Goal: Information Seeking & Learning: Compare options

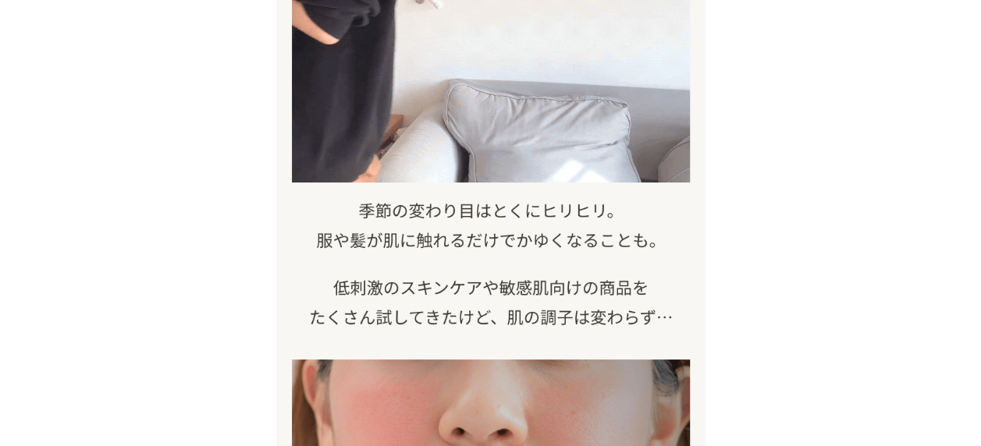
scroll to position [55, 0]
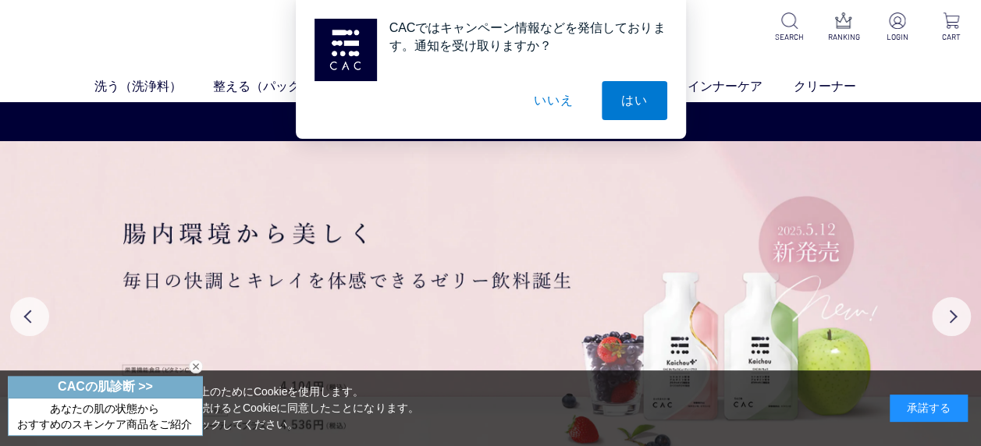
click at [555, 95] on button "いいえ" at bounding box center [553, 100] width 78 height 39
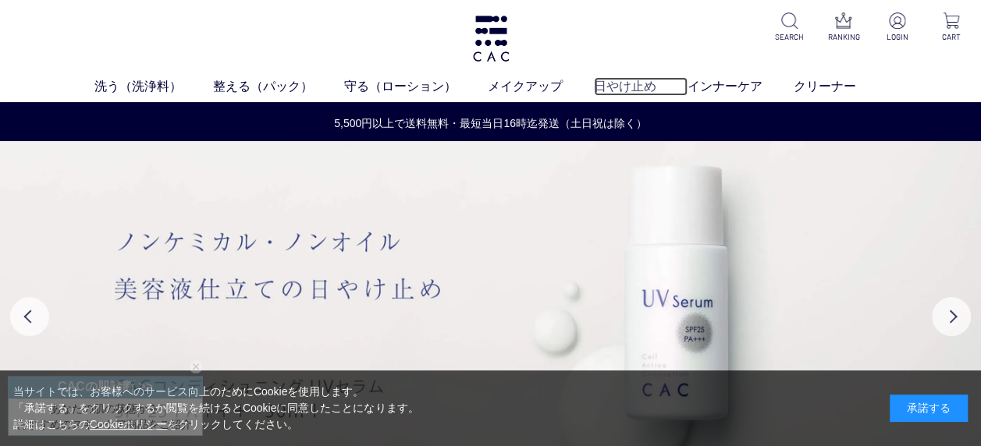
click at [640, 83] on link "日やけ止め" at bounding box center [641, 86] width 94 height 19
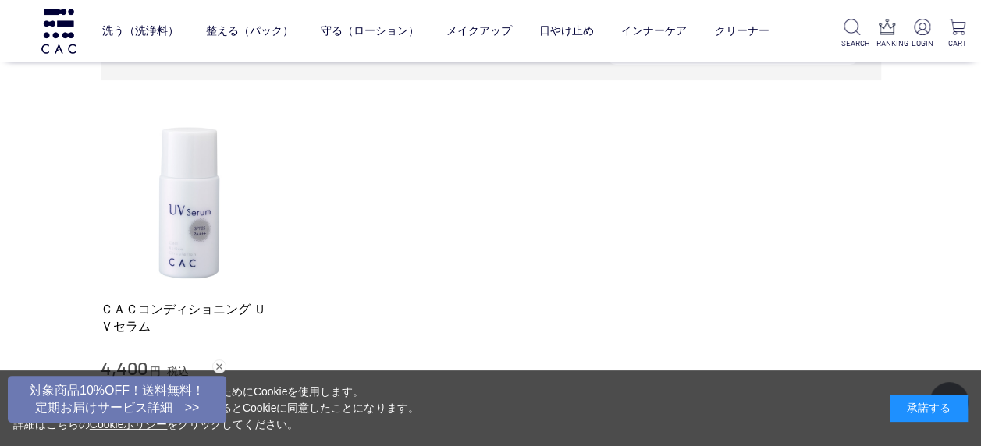
scroll to position [151, 0]
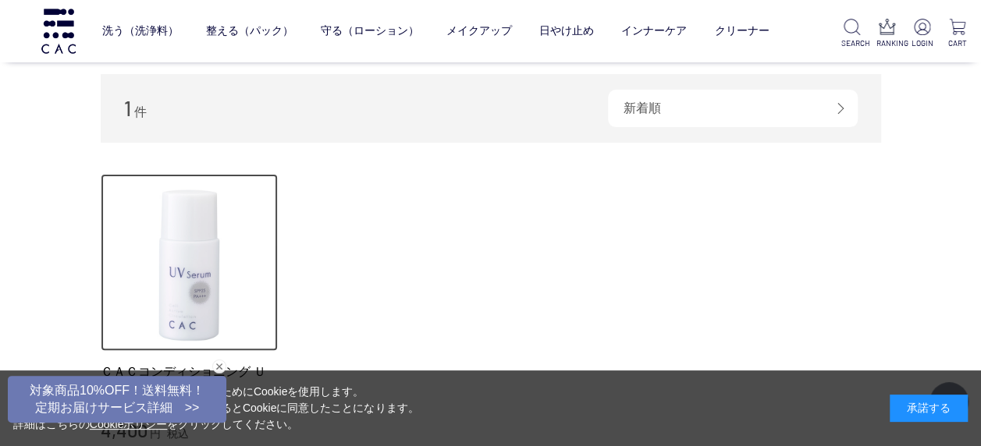
click at [197, 310] on img at bounding box center [190, 263] width 178 height 178
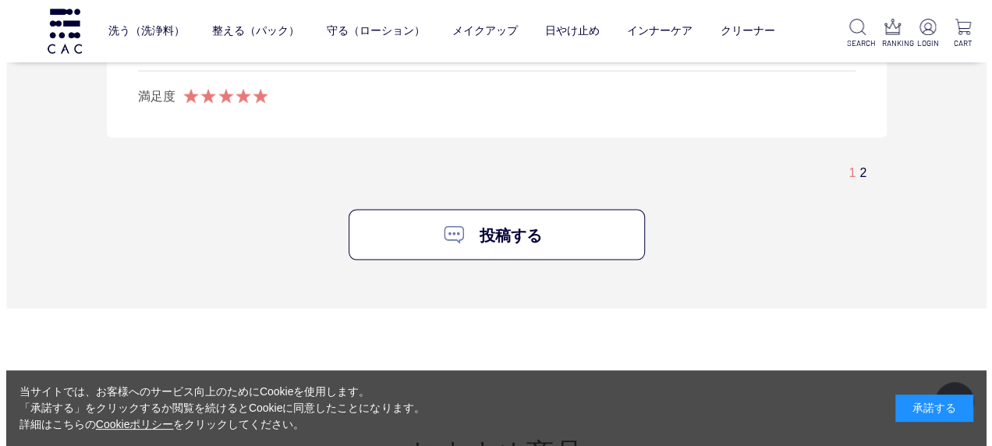
scroll to position [4357, 0]
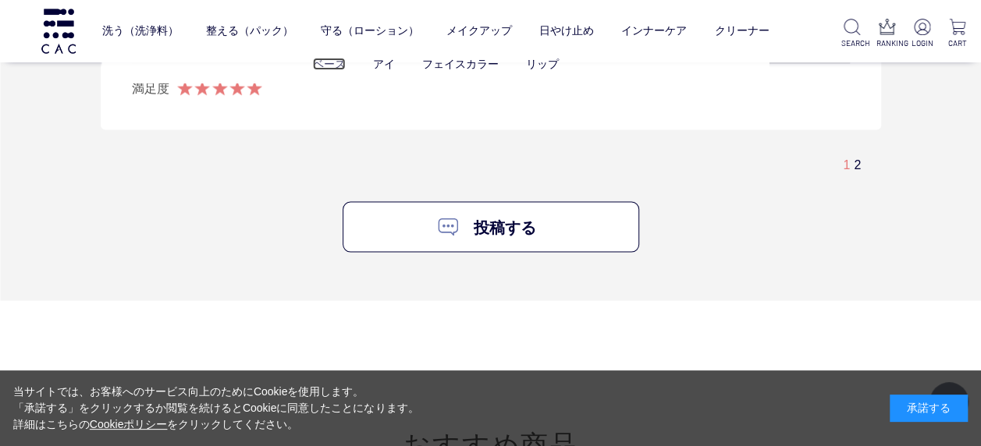
click at [337, 63] on link "ベース" at bounding box center [328, 64] width 33 height 12
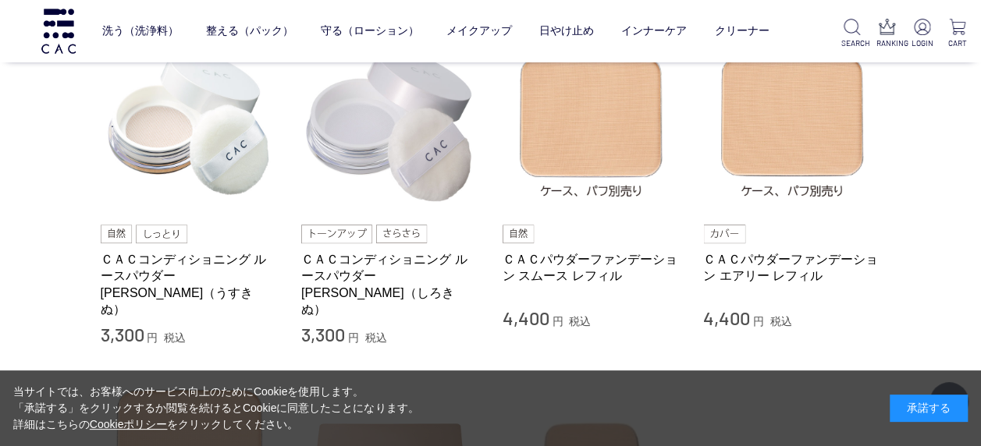
scroll to position [140, 0]
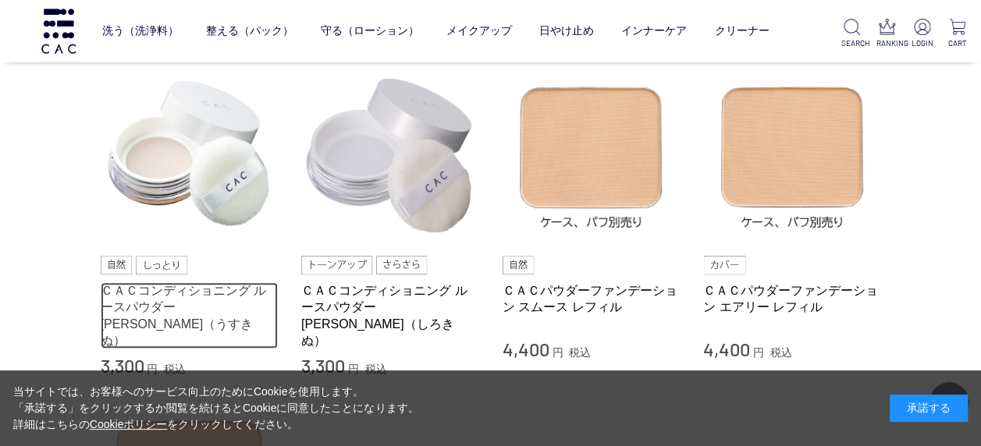
click at [154, 295] on link "ＣＡＣコンディショニング ルースパウダー 薄絹（うすきぬ）" at bounding box center [190, 315] width 178 height 66
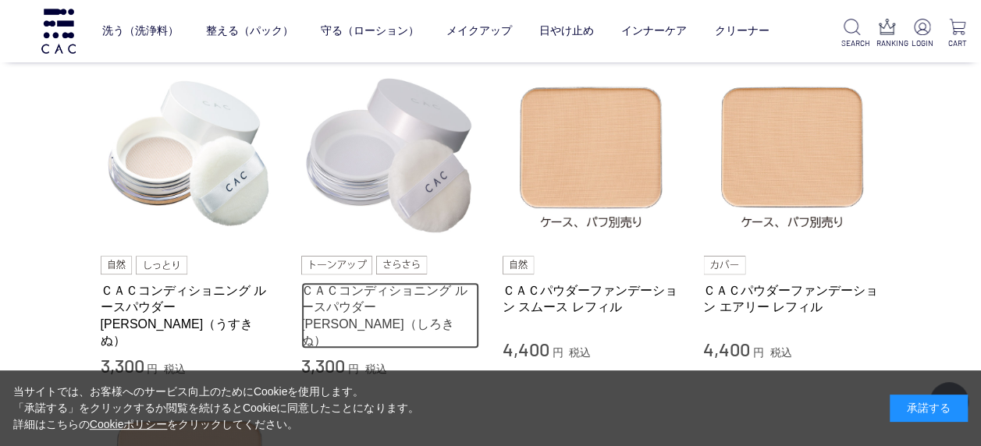
click at [432, 294] on link "ＣＡＣコンディショニング ルースパウダー [PERSON_NAME]（しろきぬ）" at bounding box center [390, 315] width 178 height 66
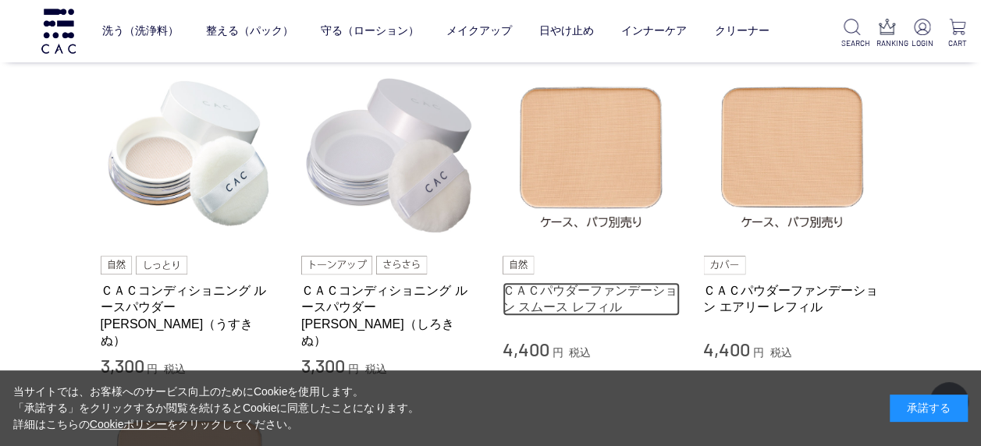
click at [580, 291] on link "ＣＡＣパウダーファンデーション スムース レフィル" at bounding box center [591, 299] width 178 height 34
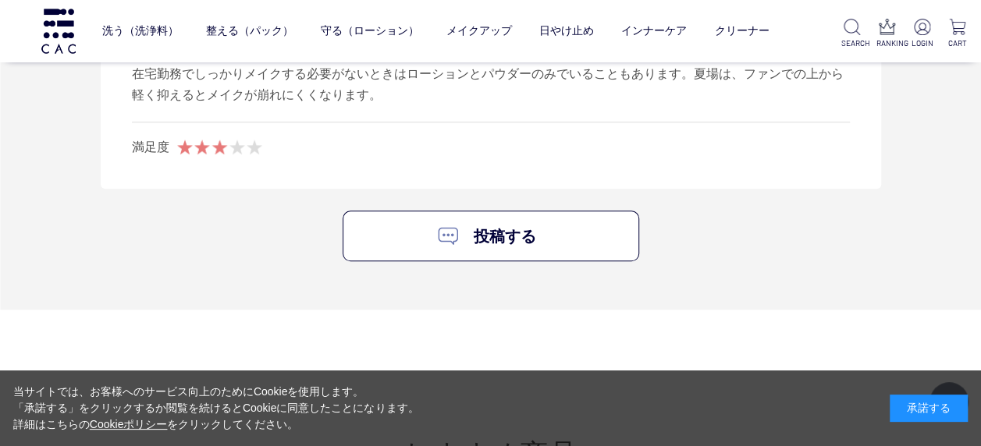
scroll to position [3541, 0]
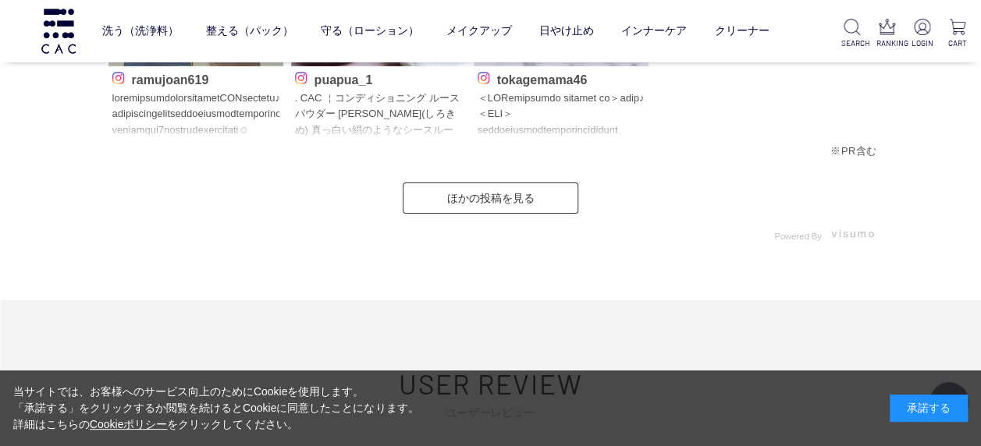
scroll to position [3120, 0]
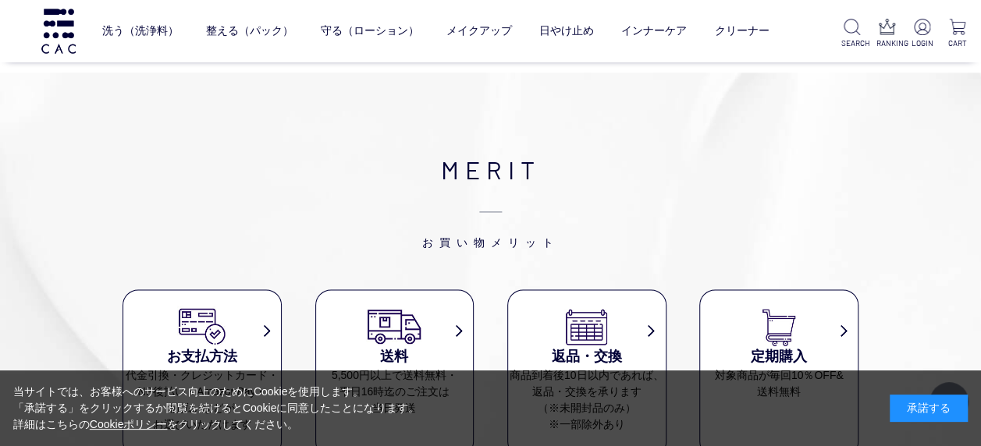
scroll to position [3967, 0]
